Goal: Task Accomplishment & Management: Complete application form

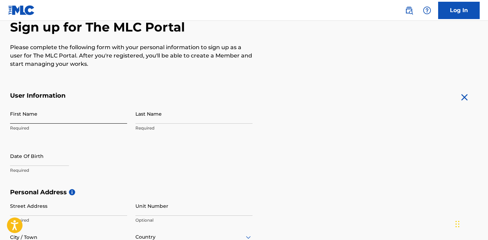
click at [64, 120] on input "First Name" at bounding box center [68, 114] width 117 height 20
type input "[PERSON_NAME]"
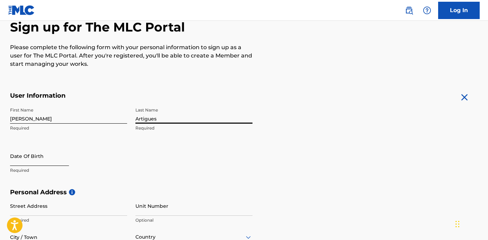
type input "Artigues"
select select "8"
select select "2025"
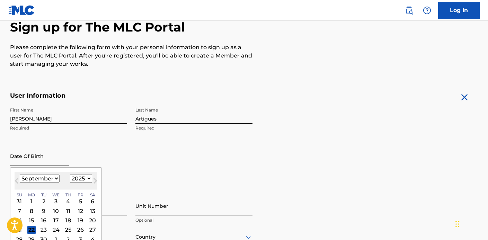
click at [28, 152] on input "text" at bounding box center [39, 156] width 59 height 20
type input "[DATE]"
click at [157, 147] on div "First Name [PERSON_NAME] Required Last Name [PERSON_NAME] Required Date Of Birt…" at bounding box center [131, 146] width 243 height 85
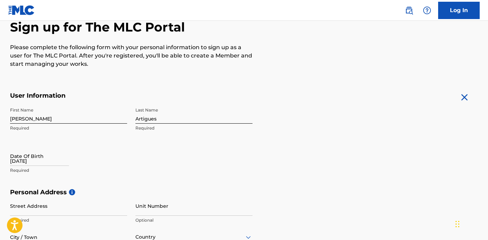
click at [40, 167] on div "[DATE]" at bounding box center [39, 156] width 59 height 21
click at [43, 161] on input "10/14/1997" at bounding box center [39, 156] width 59 height 20
select select "8"
select select "2025"
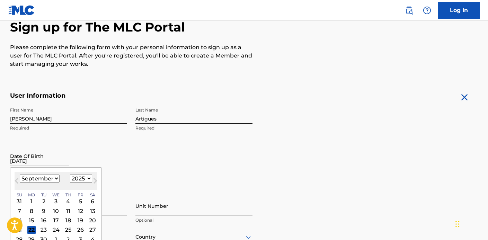
click at [52, 181] on select "January February March April May June July August September October November De…" at bounding box center [40, 179] width 40 height 8
select select "9"
click at [20, 175] on select "January February March April May June July August September October November De…" at bounding box center [40, 179] width 40 height 8
click at [79, 178] on select "1899 1900 1901 1902 1903 1904 1905 1906 1907 1908 1909 1910 1911 1912 1913 1914…" at bounding box center [81, 179] width 22 height 8
select select "1997"
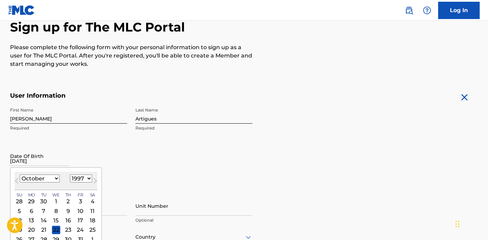
click at [70, 175] on select "1899 1900 1901 1902 1903 1904 1905 1906 1907 1908 1909 1910 1911 1912 1913 1914…" at bounding box center [81, 179] width 22 height 8
click at [41, 220] on div "14" at bounding box center [44, 220] width 8 height 8
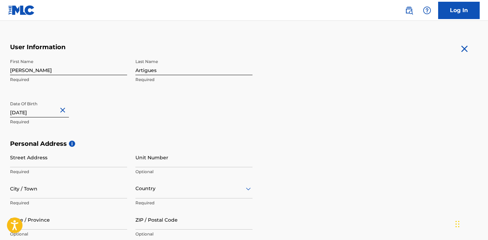
scroll to position [120, 0]
click at [73, 159] on input "Street Address" at bounding box center [68, 157] width 117 height 20
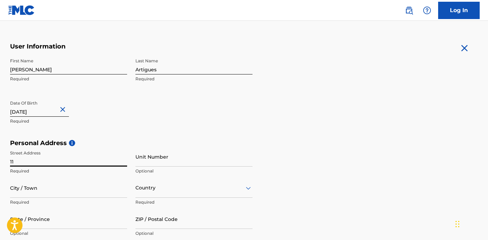
type input "[STREET_ADDRESS]"
type input "[GEOGRAPHIC_DATA]"
type input "[US_STATE]"
type input "39759"
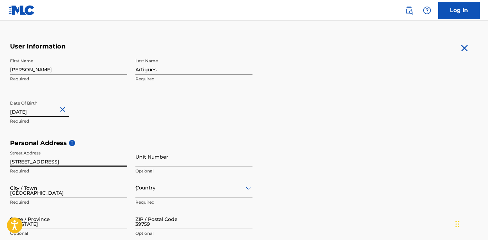
type input "601"
type input "6001188"
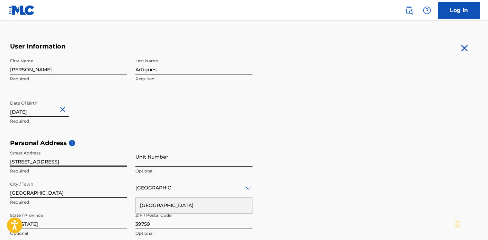
click at [145, 158] on input "Unit Number" at bounding box center [193, 157] width 117 height 20
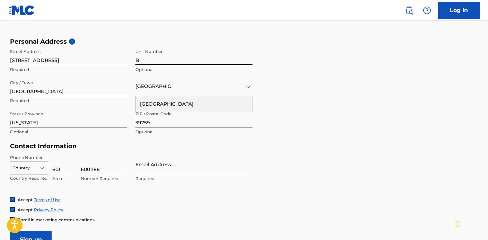
scroll to position [236, 0]
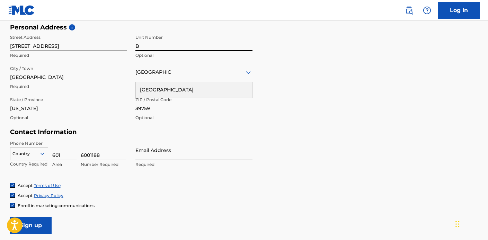
type input "B"
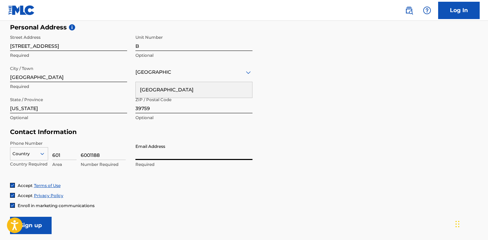
click at [177, 155] on input "Email Address" at bounding box center [193, 150] width 117 height 20
type input "[EMAIL_ADDRESS][DOMAIN_NAME]"
click at [273, 151] on form "User Information First Name Patrick Required Last Name Artigues Required Date O…" at bounding box center [244, 80] width 468 height 307
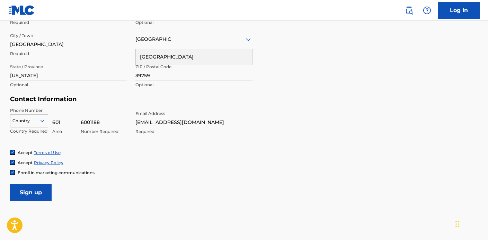
scroll to position [269, 0]
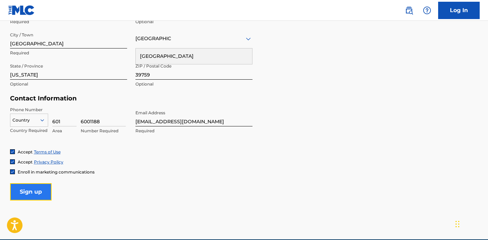
click at [42, 189] on input "Sign up" at bounding box center [31, 191] width 42 height 17
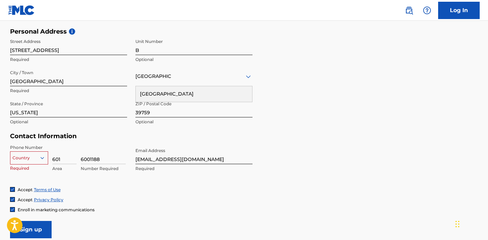
scroll to position [232, 0]
click at [43, 158] on div "Country" at bounding box center [29, 156] width 38 height 10
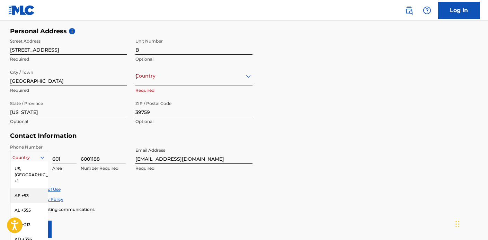
scroll to position [257, 0]
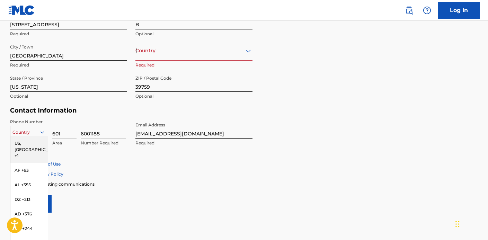
click at [37, 145] on div "US, [GEOGRAPHIC_DATA] +1" at bounding box center [28, 149] width 37 height 27
click at [35, 132] on div at bounding box center [28, 133] width 37 height 8
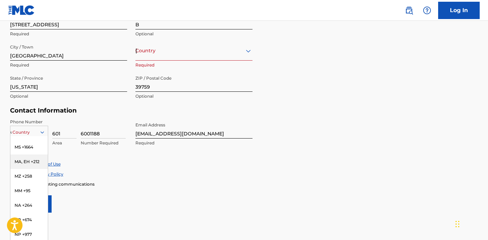
scroll to position [85, 0]
type input "us"
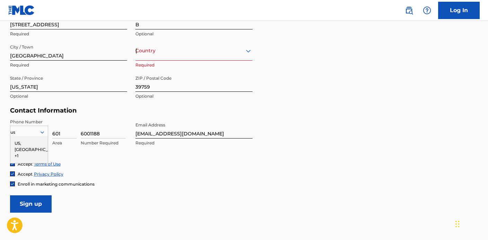
click at [30, 146] on div "US, [GEOGRAPHIC_DATA] +1" at bounding box center [28, 149] width 37 height 27
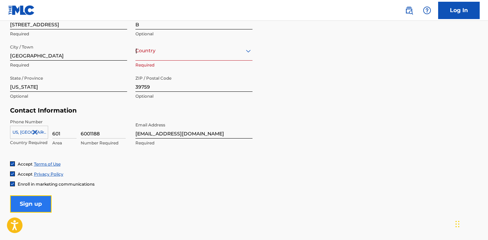
click at [34, 202] on input "Sign up" at bounding box center [31, 203] width 42 height 17
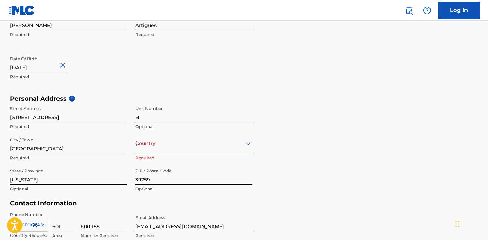
scroll to position [301, 0]
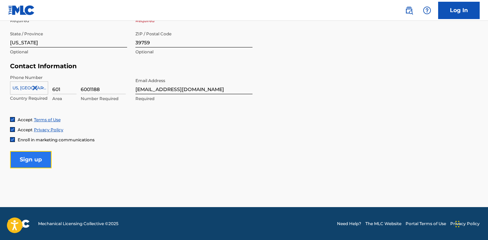
click at [28, 159] on input "Sign up" at bounding box center [31, 159] width 42 height 17
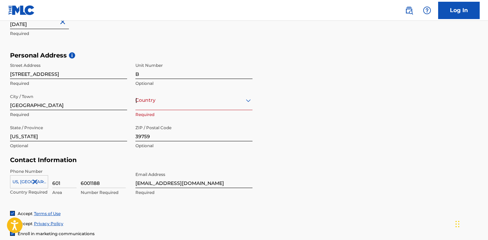
scroll to position [197, 0]
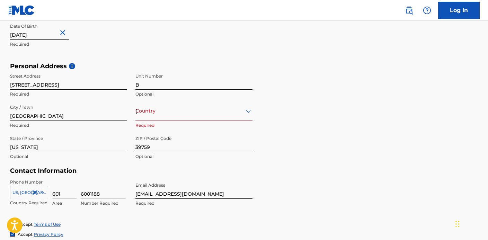
click at [211, 111] on div "[GEOGRAPHIC_DATA]" at bounding box center [193, 111] width 117 height 9
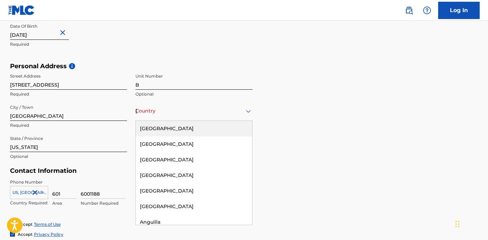
click at [195, 131] on div "[GEOGRAPHIC_DATA]" at bounding box center [194, 129] width 116 height 16
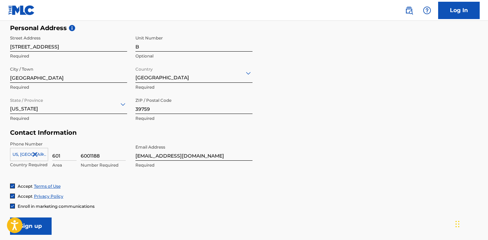
scroll to position [236, 0]
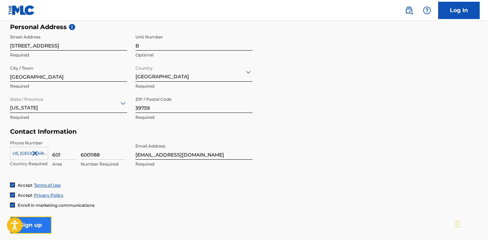
click at [39, 227] on input "Sign up" at bounding box center [31, 225] width 42 height 17
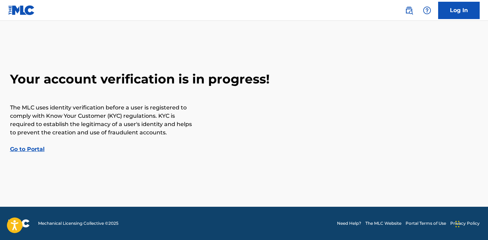
click at [36, 149] on link "Go to Portal" at bounding box center [27, 149] width 35 height 7
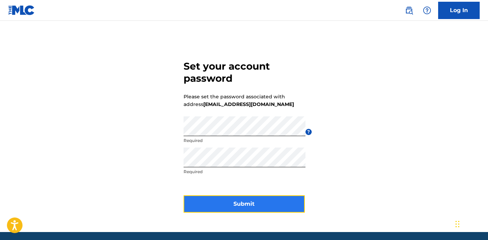
click at [246, 201] on button "Submit" at bounding box center [244, 203] width 121 height 17
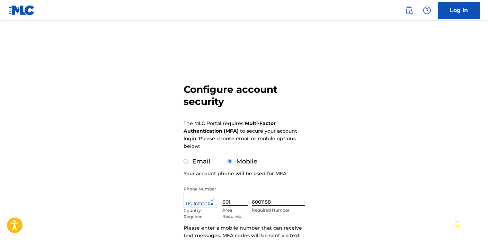
scroll to position [11, 0]
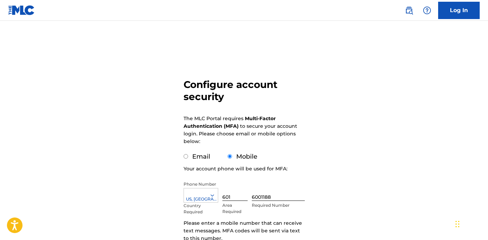
click at [184, 157] on input "Email" at bounding box center [186, 156] width 5 height 5
radio input "true"
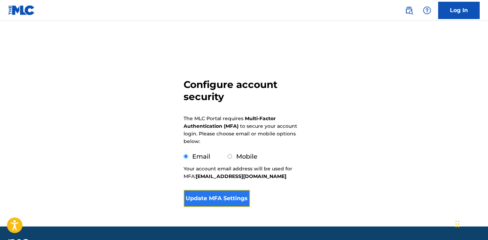
click at [238, 198] on button "Update MFA Settings" at bounding box center [217, 198] width 67 height 17
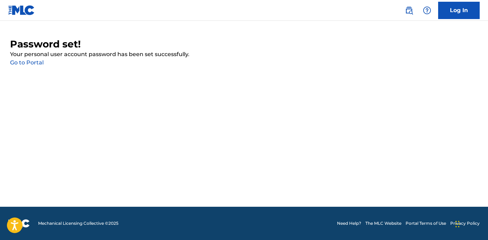
click at [41, 64] on link "Go to Portal" at bounding box center [27, 62] width 34 height 7
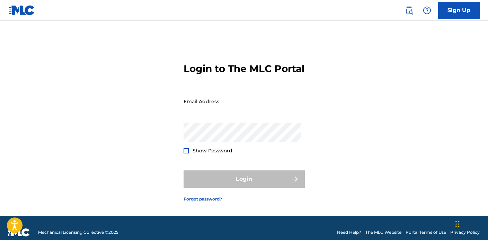
click at [222, 111] on input "Email Address" at bounding box center [242, 101] width 117 height 20
type input "[EMAIL_ADDRESS][DOMAIN_NAME]"
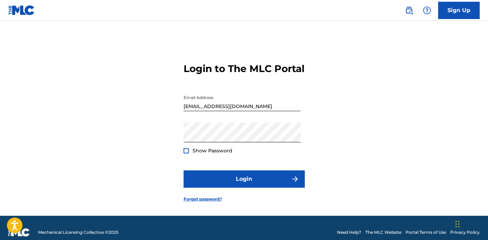
click at [186, 154] on div at bounding box center [186, 150] width 5 height 5
click at [186, 153] on img at bounding box center [186, 151] width 4 height 4
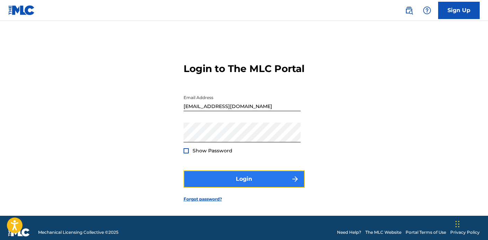
click at [205, 188] on button "Login" at bounding box center [244, 178] width 121 height 17
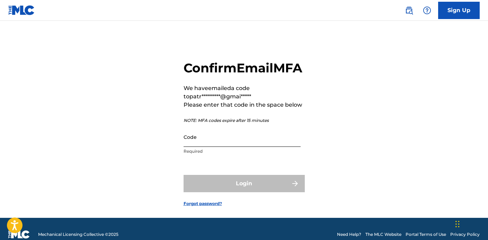
click at [236, 147] on input "Code" at bounding box center [242, 137] width 117 height 20
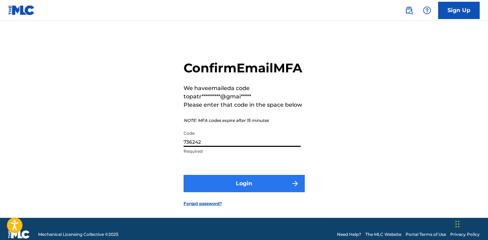
type input "736242"
click at [239, 192] on button "Login" at bounding box center [244, 183] width 121 height 17
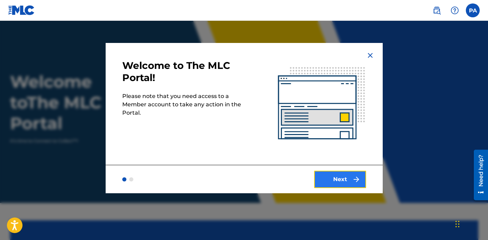
click at [350, 181] on button "Next" at bounding box center [340, 179] width 52 height 17
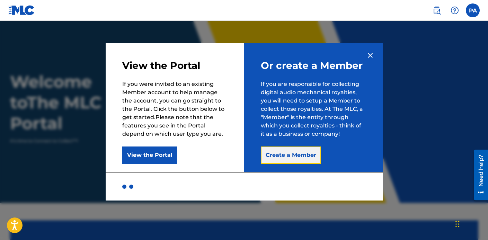
click at [295, 150] on button "Create a Member" at bounding box center [291, 155] width 60 height 17
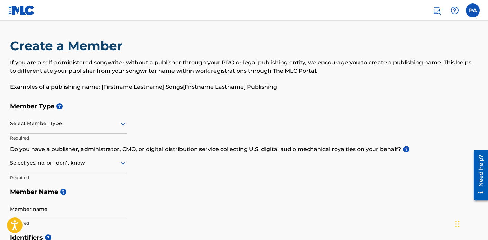
click at [121, 121] on icon at bounding box center [123, 124] width 8 height 8
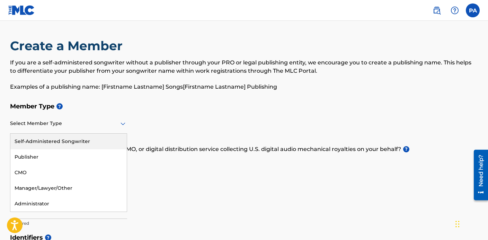
click at [94, 143] on div "Self-Administered Songwriter" at bounding box center [68, 142] width 116 height 16
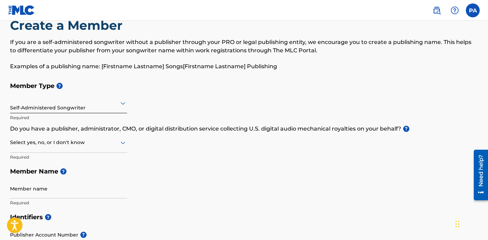
scroll to position [27, 0]
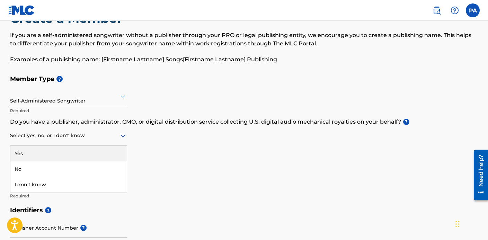
click at [123, 134] on icon at bounding box center [123, 136] width 8 height 8
click at [110, 148] on div "Yes" at bounding box center [68, 154] width 116 height 16
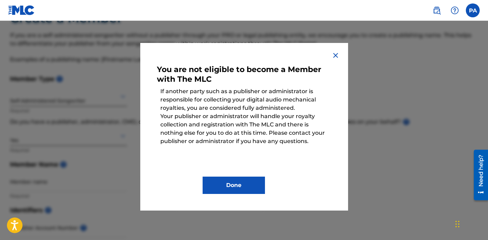
click at [339, 52] on img at bounding box center [336, 55] width 8 height 8
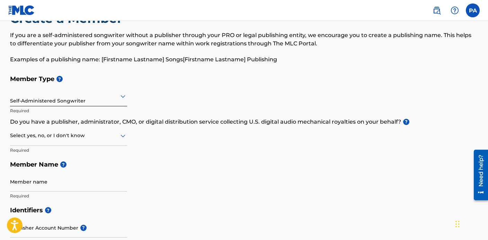
click at [116, 137] on div at bounding box center [68, 135] width 117 height 9
click at [99, 166] on div "No" at bounding box center [68, 169] width 116 height 16
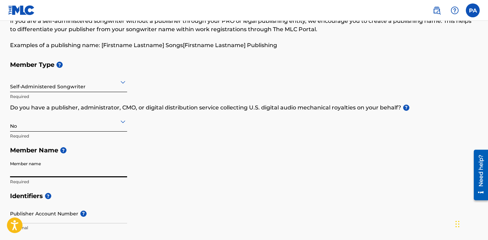
click at [99, 165] on input "Member name" at bounding box center [68, 168] width 117 height 20
type input "[PERSON_NAME]"
click at [226, 160] on div "Member Type ? Self-Administered Songwriter Required Do you have a publisher, ad…" at bounding box center [244, 123] width 468 height 131
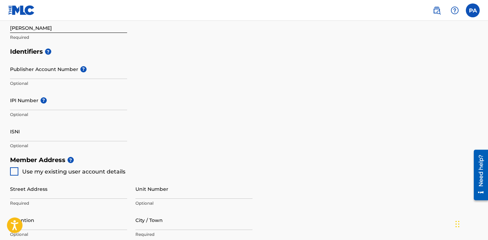
scroll to position [194, 0]
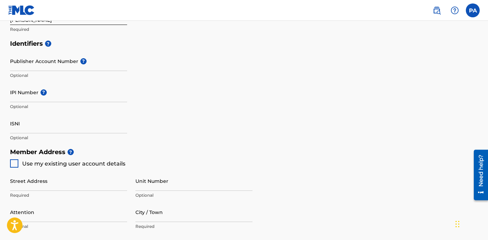
click at [15, 163] on div at bounding box center [14, 163] width 8 height 8
type input "[STREET_ADDRESS]"
type input "[GEOGRAPHIC_DATA]"
type input "39759"
type input "601"
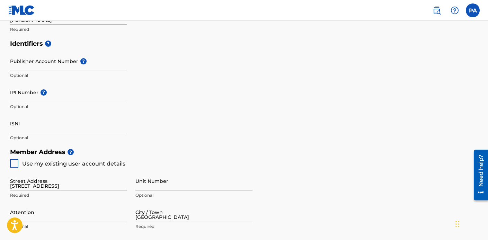
type input "6001188"
type input "[EMAIL_ADDRESS][DOMAIN_NAME]"
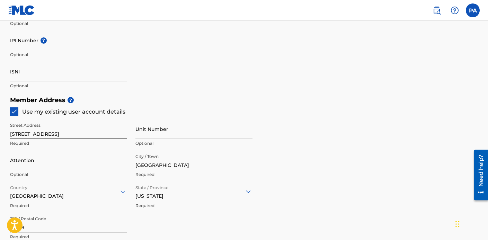
scroll to position [250, 0]
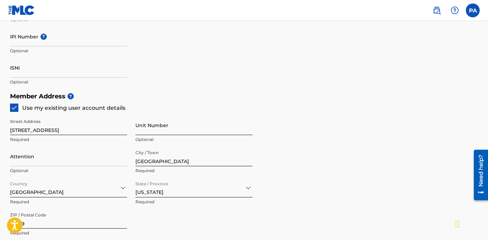
click at [143, 127] on input "Unit Number" at bounding box center [193, 125] width 117 height 20
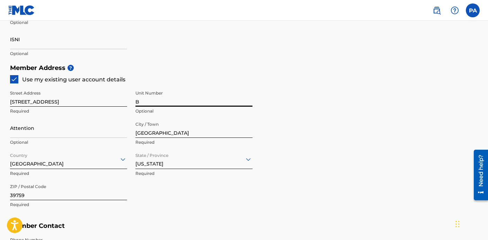
scroll to position [279, 0]
type input "B"
click at [116, 126] on input "Attention" at bounding box center [68, 128] width 117 height 20
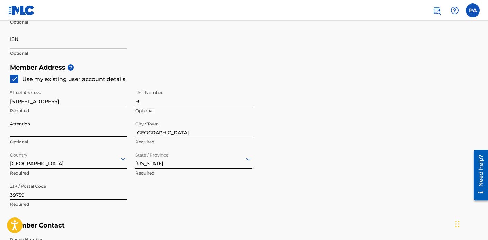
click at [192, 68] on h5 "Member Address ?" at bounding box center [244, 67] width 468 height 15
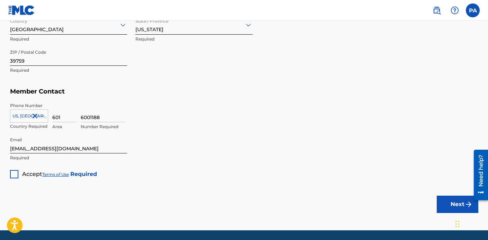
scroll to position [414, 0]
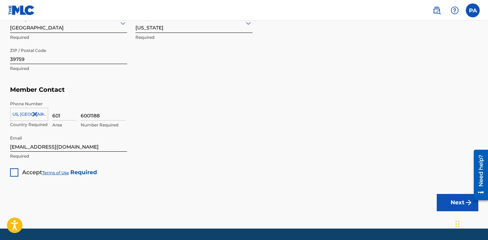
click at [15, 170] on div at bounding box center [14, 172] width 8 height 8
click at [452, 205] on button "Next" at bounding box center [458, 202] width 42 height 17
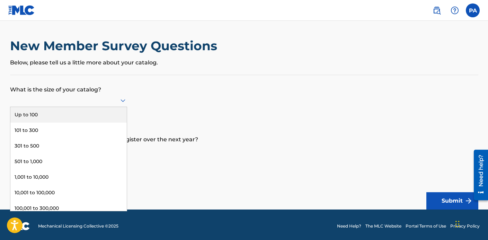
click at [119, 95] on div at bounding box center [68, 100] width 117 height 13
click at [106, 113] on div "Up to 100" at bounding box center [68, 115] width 116 height 16
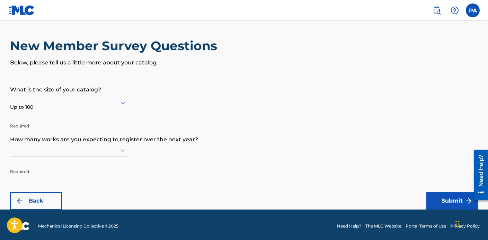
scroll to position [3, 0]
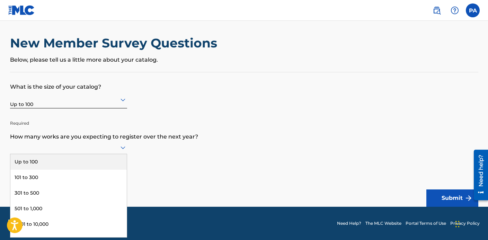
click at [119, 147] on icon at bounding box center [123, 147] width 8 height 8
click at [106, 160] on div "Up to 100" at bounding box center [68, 162] width 116 height 16
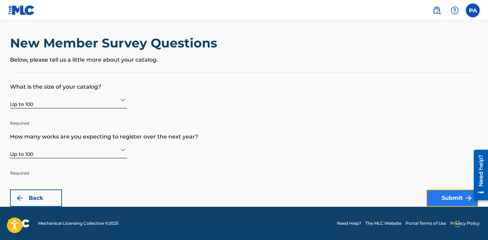
click at [447, 201] on button "Submit" at bounding box center [453, 198] width 52 height 17
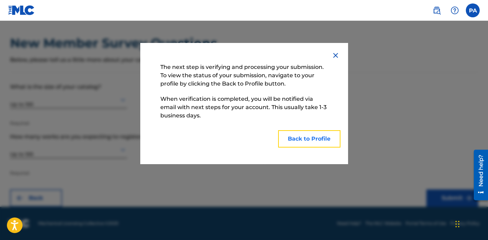
click at [304, 139] on button "Back to Profile" at bounding box center [309, 138] width 62 height 17
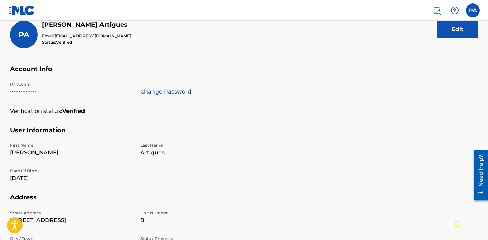
scroll to position [87, 0]
